Goal: Task Accomplishment & Management: Manage account settings

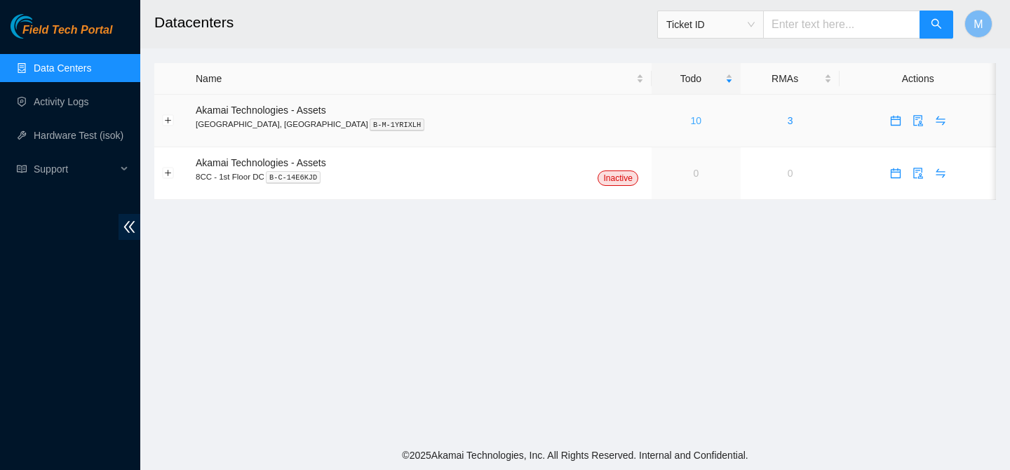
click at [691, 121] on link "10" at bounding box center [696, 120] width 11 height 11
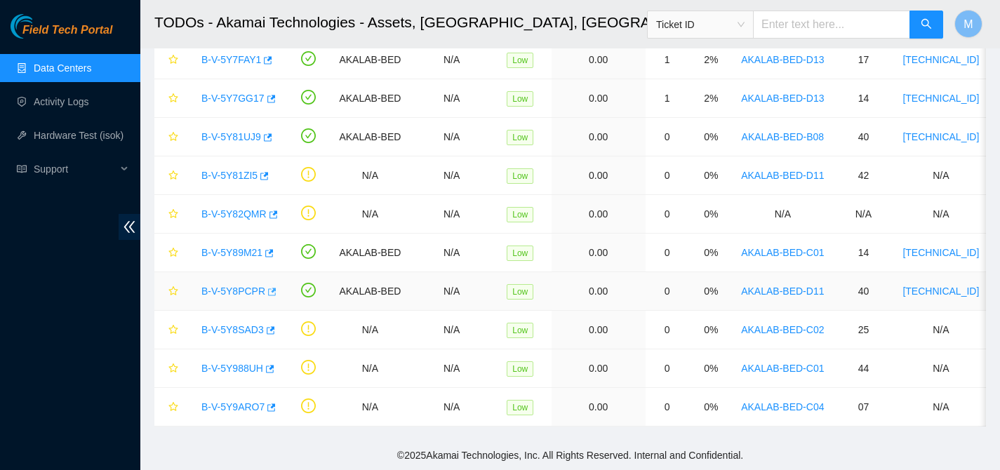
click at [276, 288] on icon "button" at bounding box center [272, 292] width 8 height 8
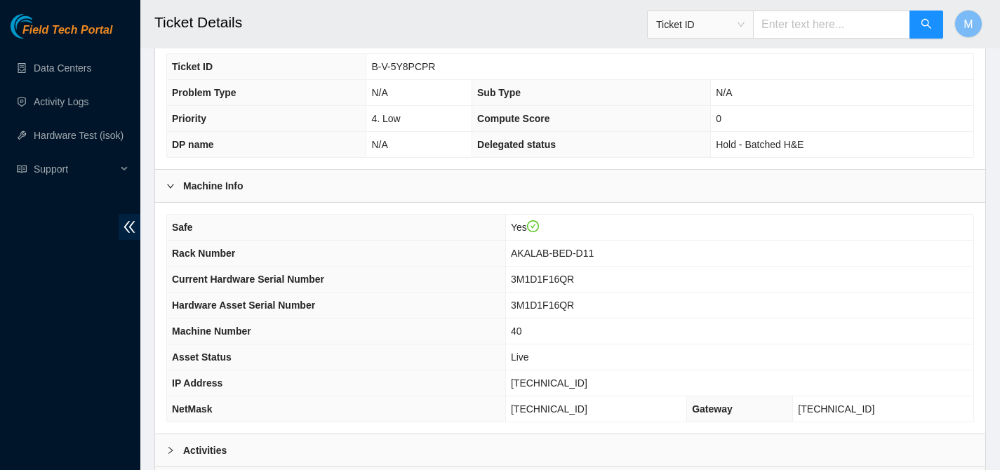
scroll to position [420, 0]
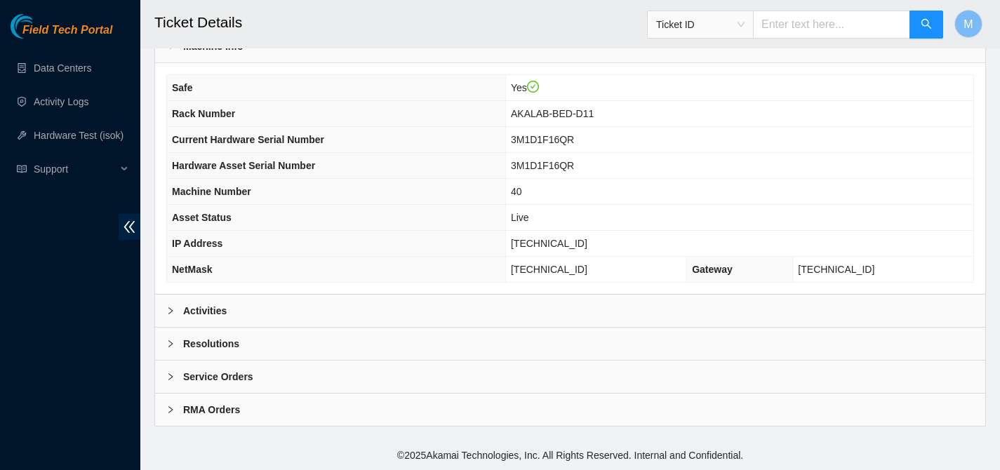
click at [433, 318] on div "Activities" at bounding box center [570, 311] width 830 height 32
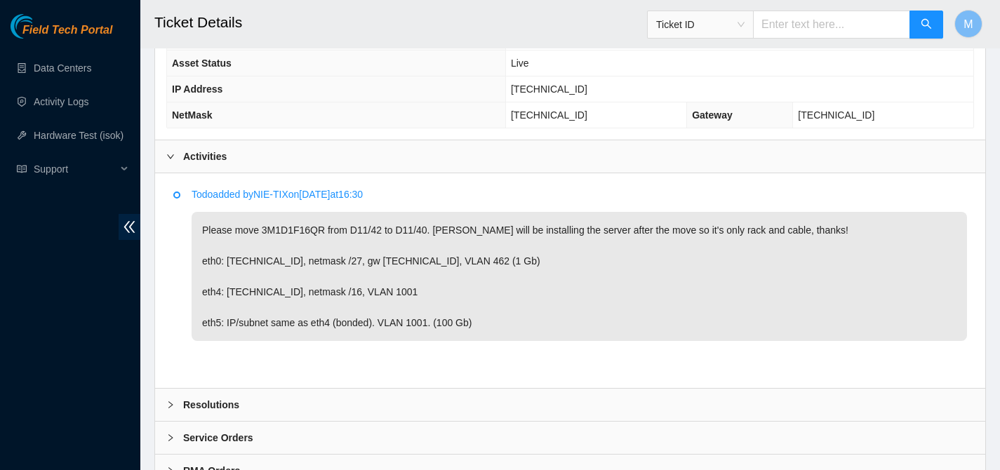
scroll to position [582, 0]
